Goal: Transaction & Acquisition: Obtain resource

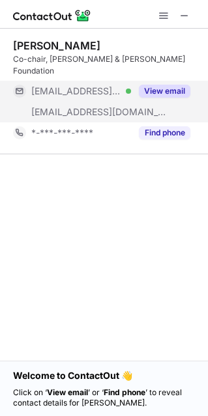
click at [162, 85] on button "View email" at bounding box center [164, 91] width 51 height 13
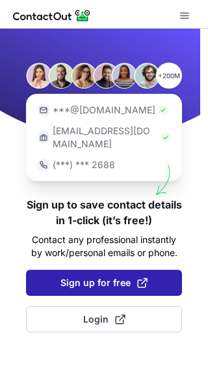
click at [108, 276] on span "Sign up for free" at bounding box center [104, 282] width 87 height 13
click at [75, 276] on span "Sign up for free" at bounding box center [104, 282] width 87 height 13
click at [87, 276] on span "Sign up for free" at bounding box center [104, 282] width 87 height 13
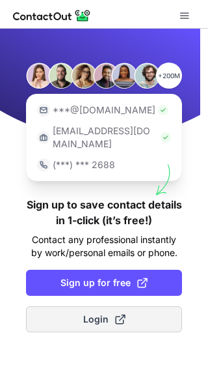
click at [105, 313] on span "Login" at bounding box center [104, 319] width 42 height 13
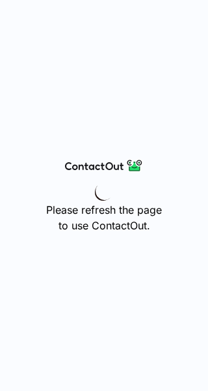
click at [120, 117] on div "Please refresh the page to use ContactOut." at bounding box center [104, 195] width 208 height 391
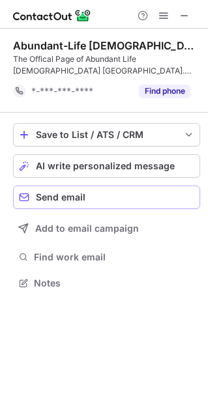
scroll to position [273, 208]
